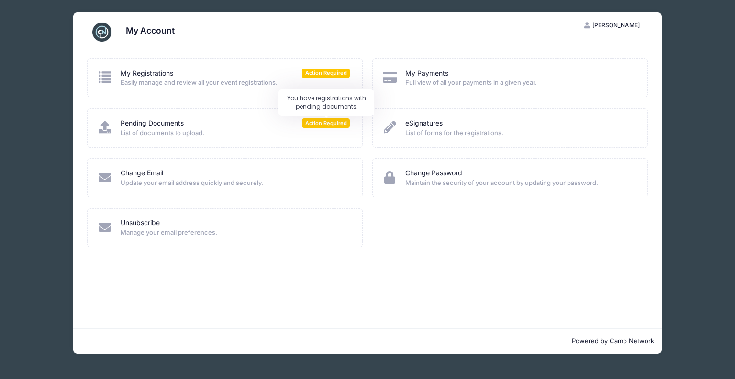
click at [324, 124] on span "Action Required" at bounding box center [326, 122] width 48 height 9
click at [318, 122] on span "Action Required" at bounding box center [326, 122] width 48 height 9
click at [168, 124] on link "Pending Documents" at bounding box center [152, 123] width 63 height 10
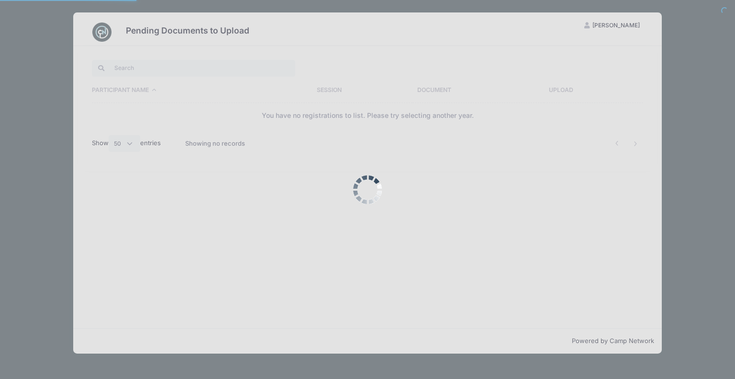
select select "50"
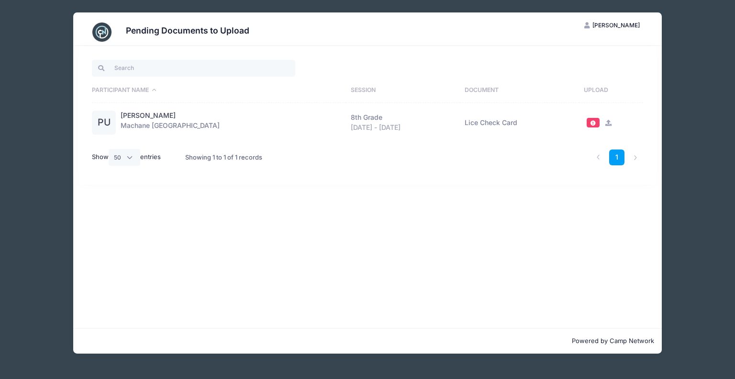
click at [635, 157] on li at bounding box center [636, 157] width 16 height 16
click at [590, 122] on span at bounding box center [593, 122] width 7 height 5
click at [608, 124] on icon at bounding box center [608, 123] width 8 height 6
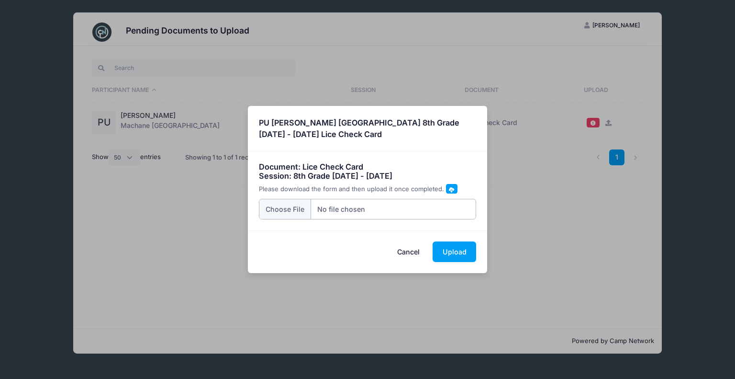
click at [287, 212] on input "file" at bounding box center [368, 209] width 218 height 21
type input "C:\fakepath\IMG_8349.JPG"
click at [456, 256] on button "Upload" at bounding box center [455, 251] width 44 height 21
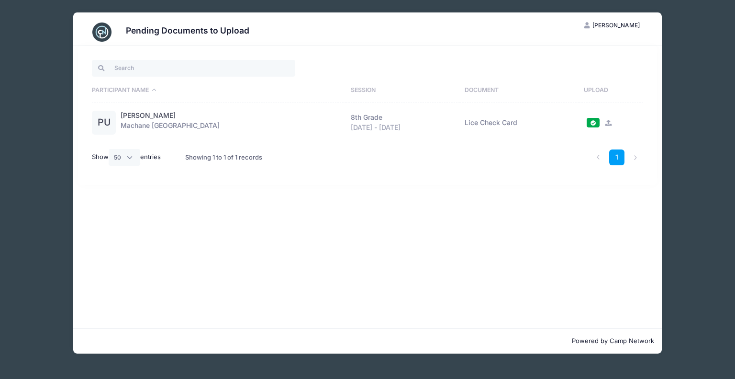
click at [614, 155] on link "1" at bounding box center [617, 157] width 16 height 16
click at [658, 149] on div "Participant Name Session Document Upload PU [PERSON_NAME] [GEOGRAPHIC_DATA] 8th…" at bounding box center [367, 115] width 589 height 139
